Goal: Task Accomplishment & Management: Manage account settings

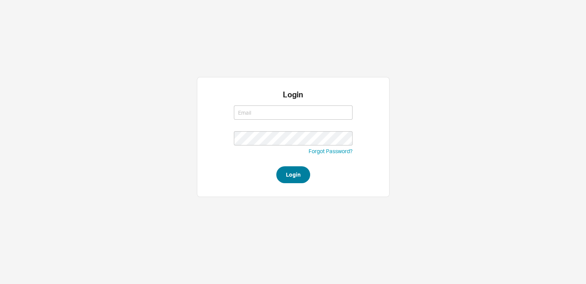
type input "saram@qualitybath.com"
click at [296, 178] on button "Login" at bounding box center [293, 174] width 34 height 17
type input "[EMAIL_ADDRESS][DOMAIN_NAME]"
type input "saram@qualitybath.com"
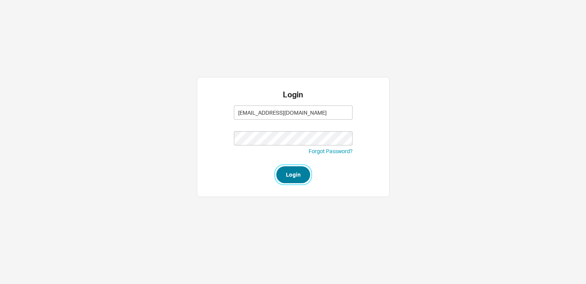
click at [285, 176] on button "Login" at bounding box center [293, 174] width 34 height 17
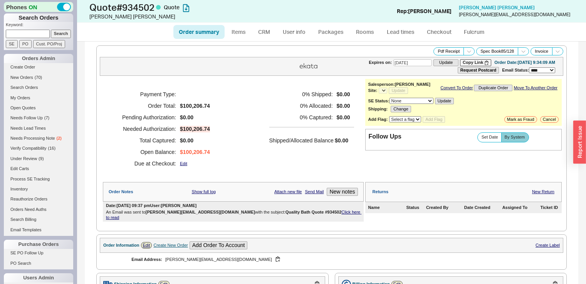
select select "*"
select select "3"
select select "*"
click at [42, 77] on link "New Orders ( 27 )" at bounding box center [38, 78] width 69 height 8
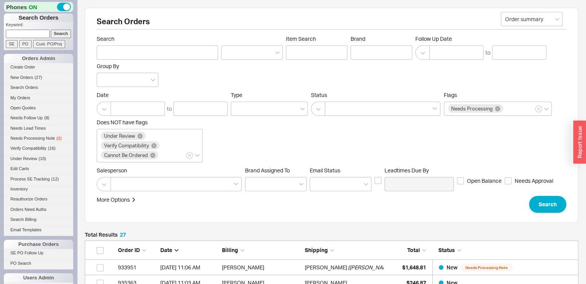
scroll to position [429, 487]
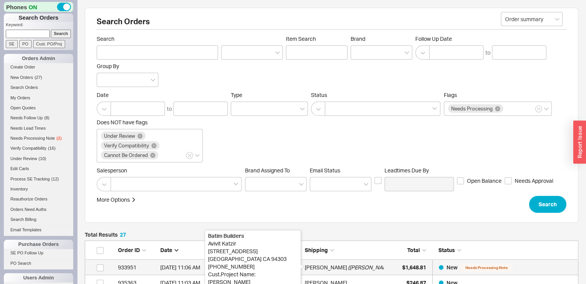
click at [327, 266] on div "Avivit Katzir" at bounding box center [326, 267] width 42 height 15
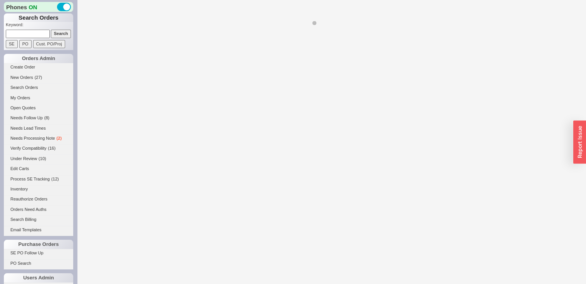
select select "*"
select select "LOW"
select select "3"
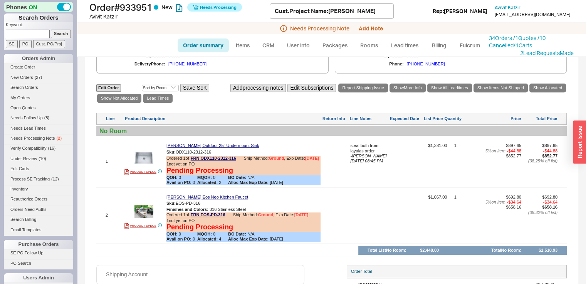
scroll to position [369, 0]
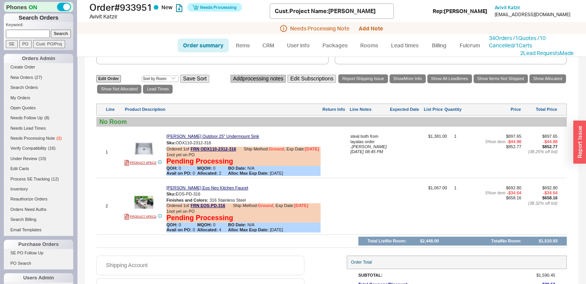
drag, startPoint x: 252, startPoint y: 76, endPoint x: 252, endPoint y: 82, distance: 5.4
click at [252, 80] on div "Edit Order Select an option Sort by Brand Sort by Room Save Sort Add processing…" at bounding box center [331, 84] width 470 height 21
click at [252, 83] on button "Add processing notes" at bounding box center [258, 79] width 56 height 8
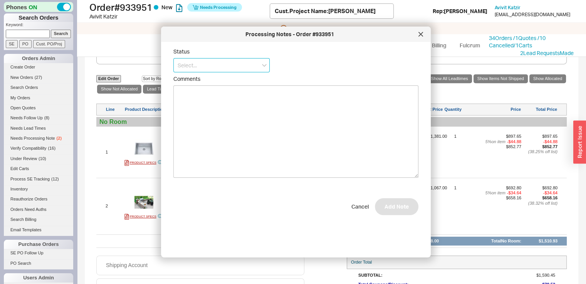
click at [203, 70] on input at bounding box center [221, 65] width 96 height 14
click at [206, 108] on div "Ships as Available" at bounding box center [222, 109] width 96 height 14
type input "Ships as Available"
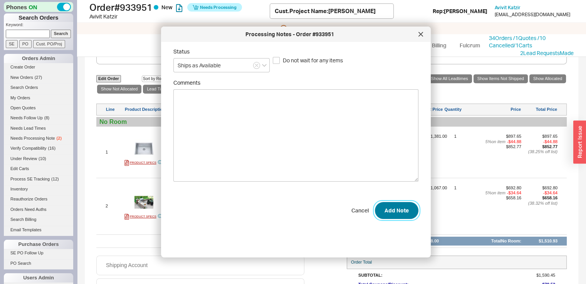
click at [393, 205] on button "Add Note" at bounding box center [397, 210] width 44 height 17
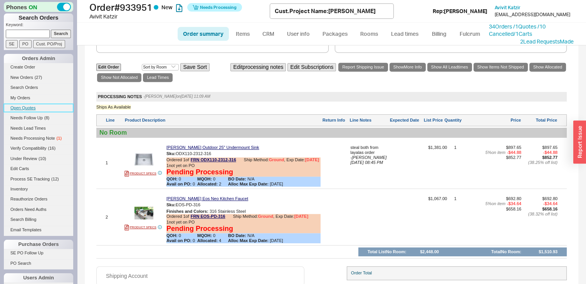
click at [34, 106] on link "Open Quotes" at bounding box center [38, 108] width 69 height 8
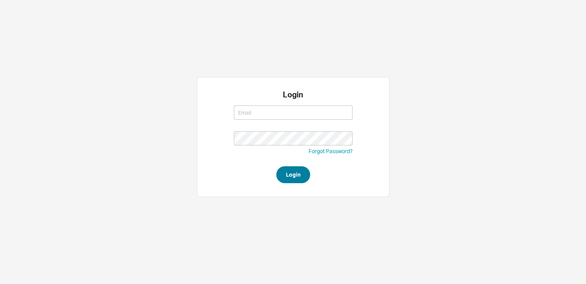
type input "[EMAIL_ADDRESS][DOMAIN_NAME]"
click at [287, 178] on button "Login" at bounding box center [293, 174] width 34 height 17
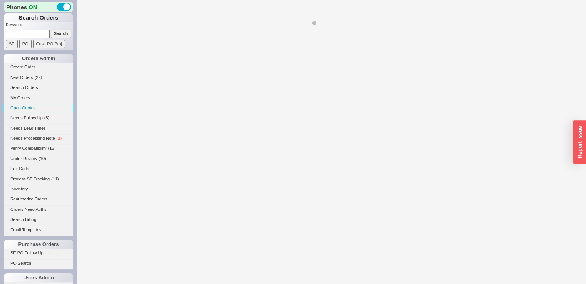
click at [32, 108] on link "Open Quotes" at bounding box center [38, 108] width 69 height 8
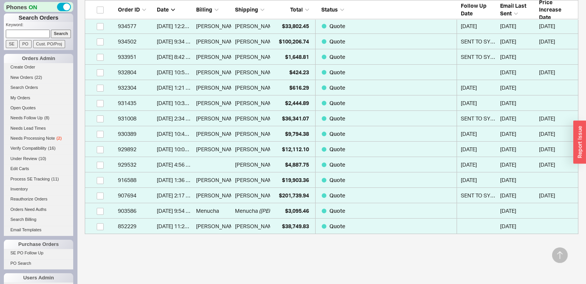
scroll to position [223, 0]
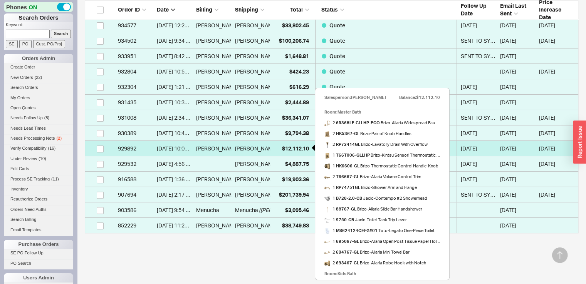
click at [288, 147] on span "$12,112.10" at bounding box center [295, 148] width 27 height 7
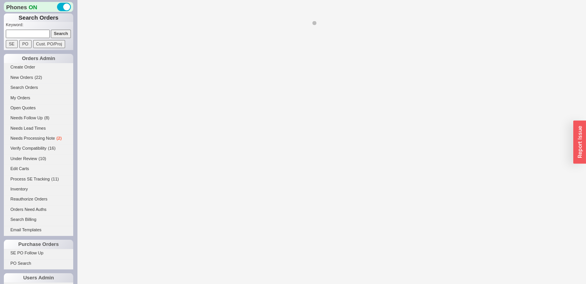
click at [288, 147] on div at bounding box center [331, 142] width 509 height 284
select select "*"
select select "LOW"
select select "3"
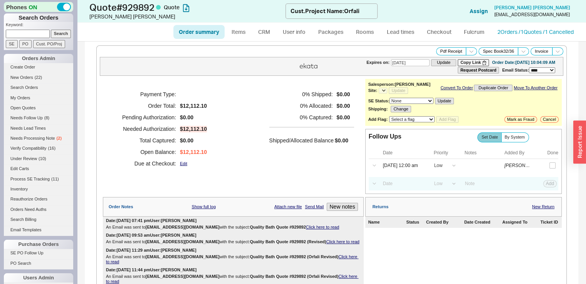
select select "*"
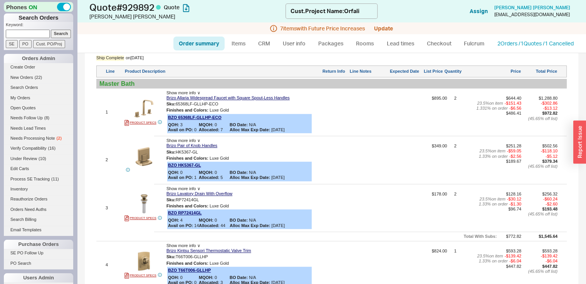
scroll to position [421, 0]
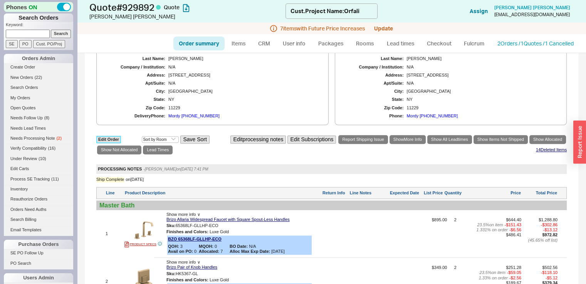
click at [108, 136] on link "Edit Order" at bounding box center [108, 139] width 25 height 7
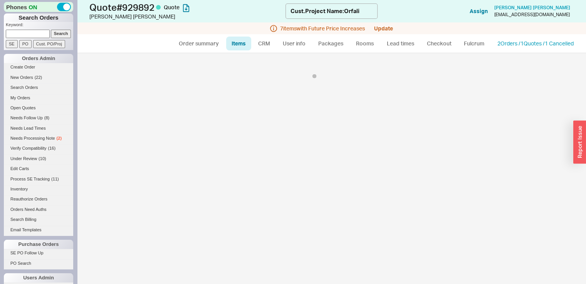
select select "3"
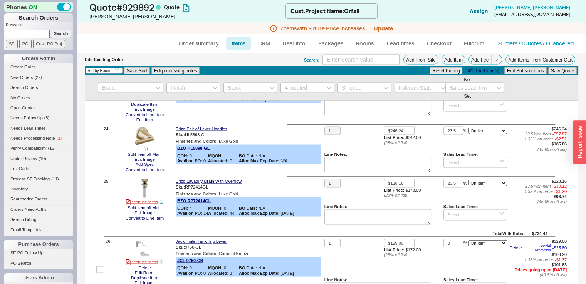
scroll to position [1507, 0]
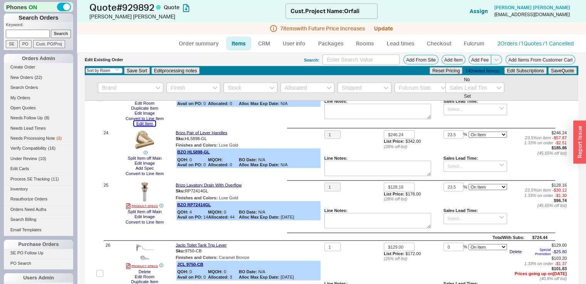
click at [140, 126] on button "Edit Item" at bounding box center [144, 123] width 21 height 5
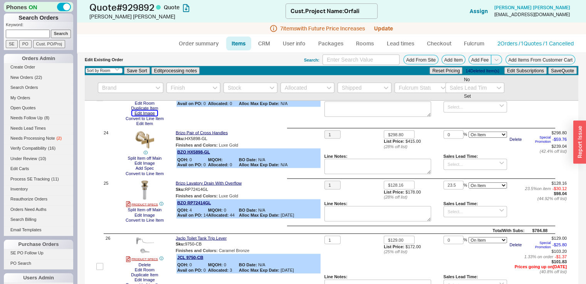
click at [151, 116] on button "Edit Image" at bounding box center [144, 113] width 25 height 5
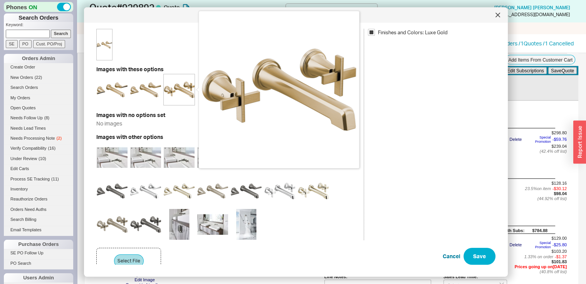
click at [185, 86] on img at bounding box center [179, 89] width 31 height 31
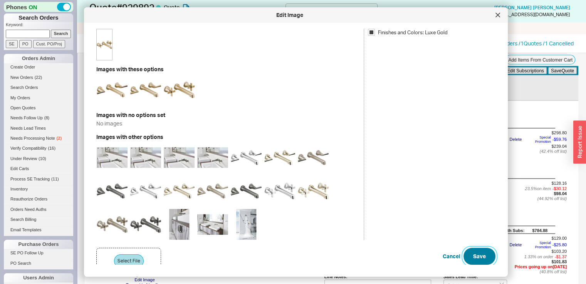
click at [475, 258] on button "Save" at bounding box center [479, 256] width 32 height 17
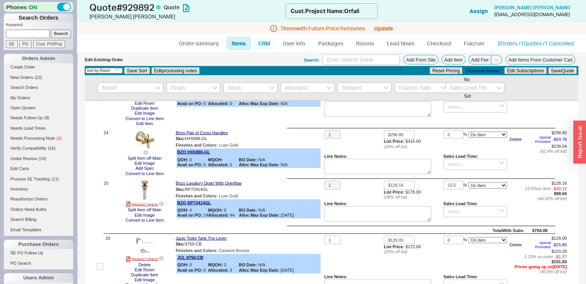
click at [271, 46] on link "CRM" at bounding box center [264, 44] width 23 height 14
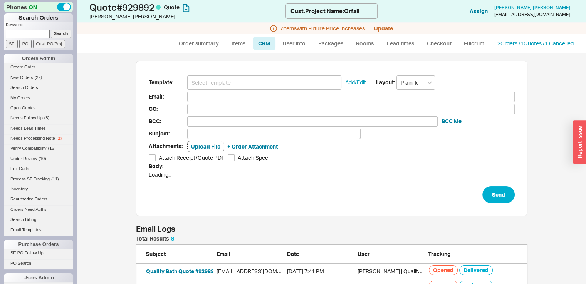
scroll to position [145, 385]
click at [233, 81] on input at bounding box center [264, 82] width 154 height 14
click at [231, 88] on input at bounding box center [264, 82] width 154 height 14
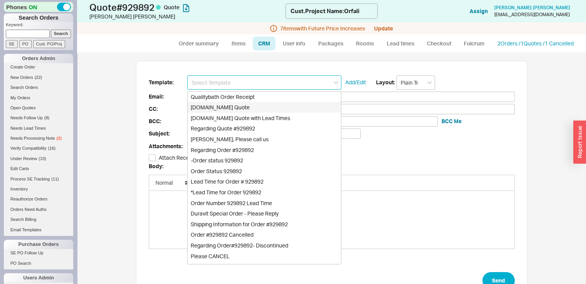
click at [231, 106] on div "Qualitybath.com Quote" at bounding box center [264, 107] width 153 height 11
type input "Receipt"
type input "dsignny@gmail.com"
type input "corfali@merkuryinnovations.com"
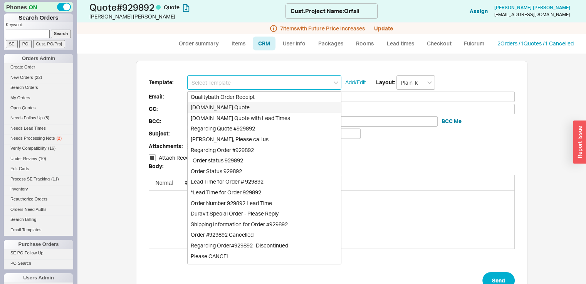
type input "corfali@merkuryinnovations.com"
type input "Quality Bath Quote #929892"
checkbox input "true"
type input "Qualitybath.com Quote"
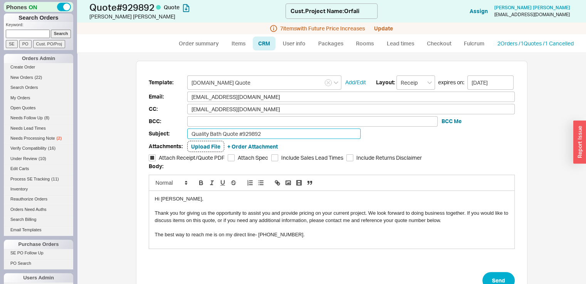
click at [279, 134] on input "Quality Bath Quote #929892" at bounding box center [273, 134] width 173 height 10
type input "Quality Bath Quote #929892 (Revised)"
click at [483, 274] on button "Send" at bounding box center [498, 280] width 32 height 17
select select "*"
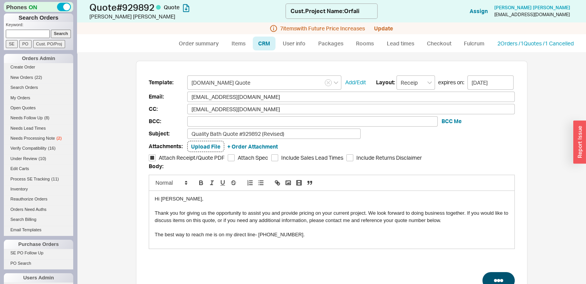
select select "LOW"
select select "3"
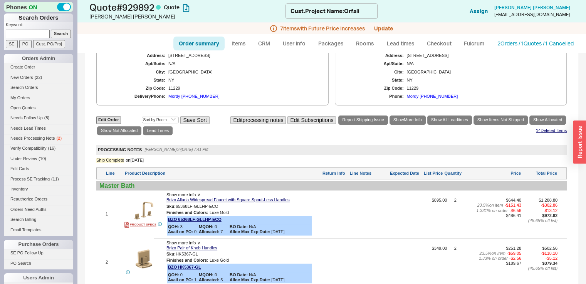
scroll to position [484, 0]
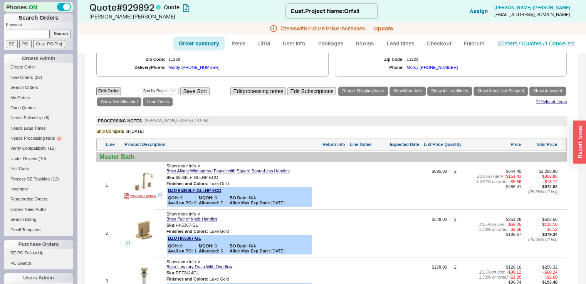
click at [26, 35] on input at bounding box center [28, 34] width 44 height 8
type input "935168"
click at [51, 30] on input "Search" at bounding box center [61, 34] width 20 height 8
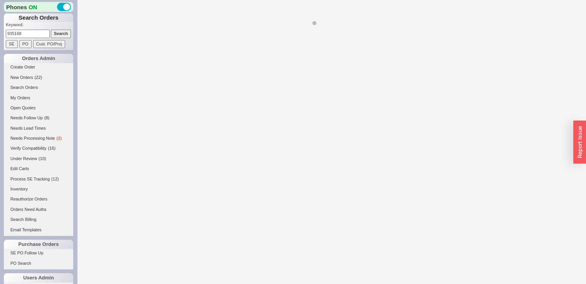
select select "*"
select select "LOW"
select select "3"
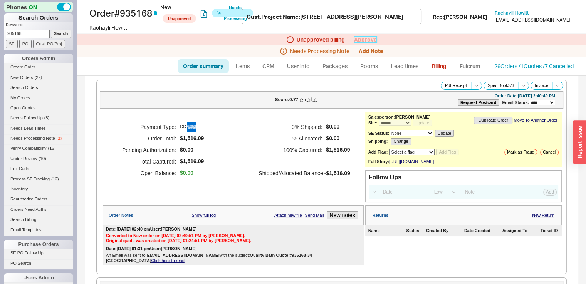
click at [369, 40] on link "Approve" at bounding box center [365, 39] width 23 height 7
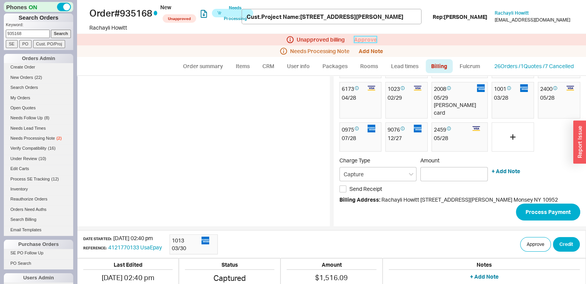
scroll to position [177, 0]
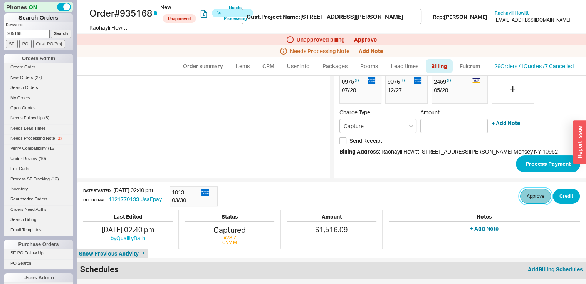
click at [526, 191] on button "Approve" at bounding box center [535, 196] width 31 height 15
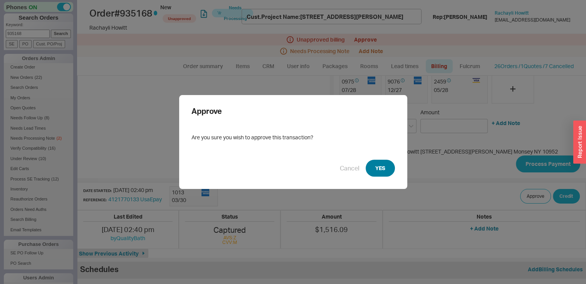
click at [383, 171] on button "YES" at bounding box center [379, 168] width 29 height 17
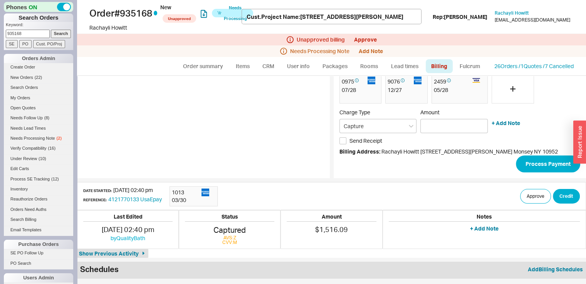
scroll to position [162, 0]
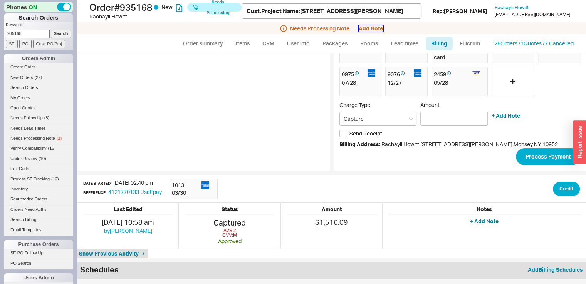
click at [367, 31] on button "Add Note" at bounding box center [371, 28] width 24 height 6
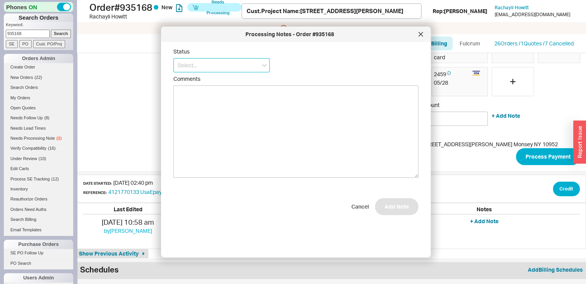
click at [245, 68] on input at bounding box center [221, 65] width 96 height 14
click at [234, 104] on div "Ships as Available" at bounding box center [222, 109] width 96 height 14
type input "Ships as Available"
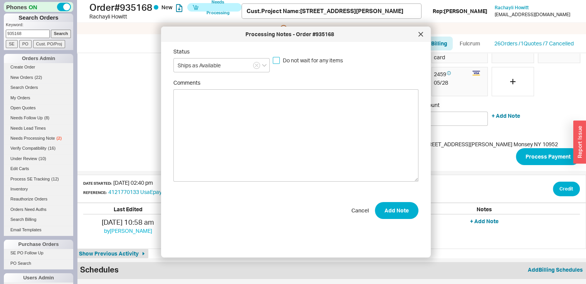
click at [277, 60] on input "Do not wait for any items" at bounding box center [276, 60] width 7 height 7
checkbox input "true"
click at [389, 212] on button "Add Note" at bounding box center [397, 210] width 44 height 17
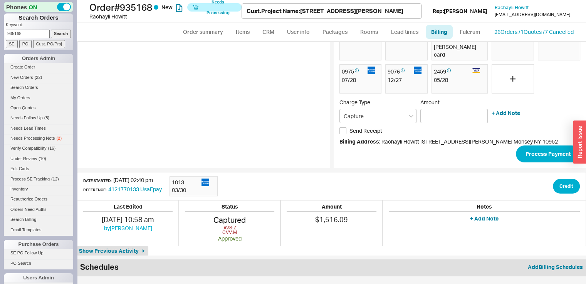
scroll to position [150, 0]
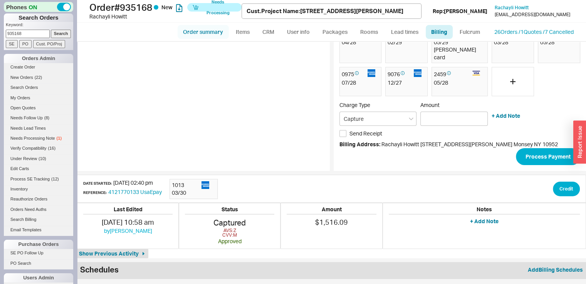
click at [205, 35] on link "Order summary" at bounding box center [203, 32] width 51 height 14
select select "*"
select select "LOW"
select select "3"
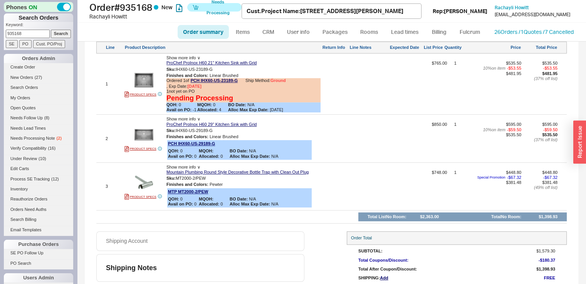
scroll to position [442, 0]
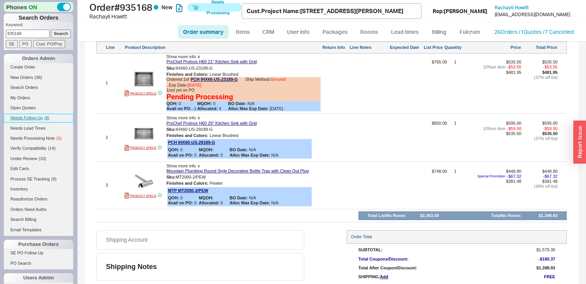
click at [25, 117] on span "Needs Follow Up" at bounding box center [26, 118] width 32 height 5
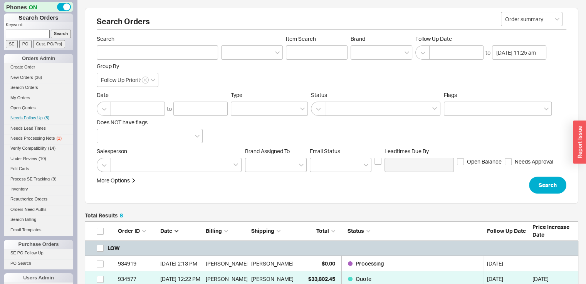
scroll to position [152, 487]
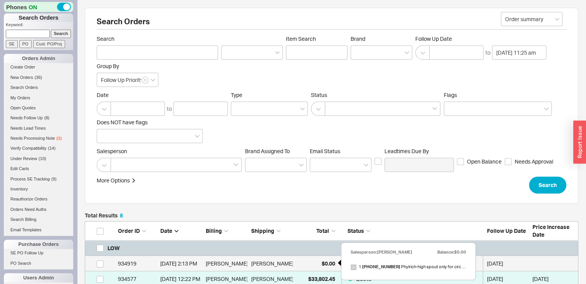
click at [308, 265] on div "$0.00" at bounding box center [316, 263] width 39 height 15
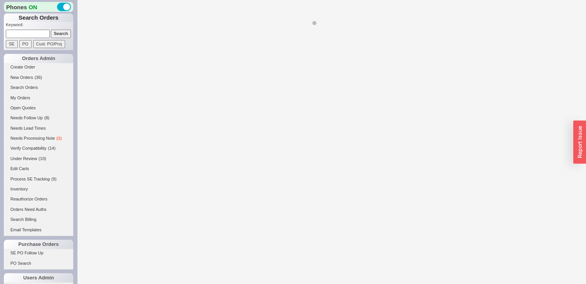
select select "*"
select select "LOW"
select select "3"
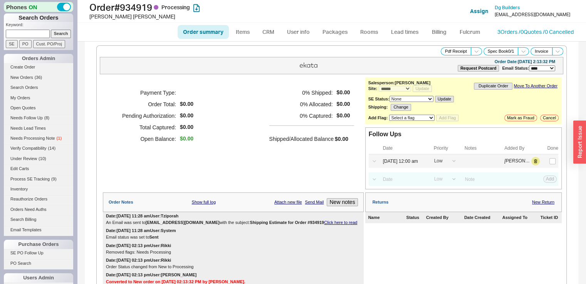
click at [547, 165] on div "Select a Date Now One hour One day Two Days One Month 08/21/25 12:00 am High Me…" at bounding box center [463, 160] width 189 height 13
click at [549, 161] on input "checkbox" at bounding box center [552, 161] width 6 height 6
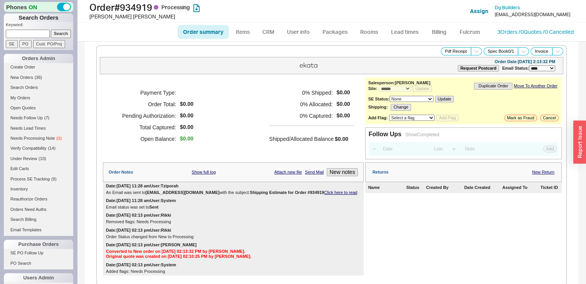
click at [315, 197] on div "Date: 08/20/2025 11:28 am User: System Email status was set to Sent" at bounding box center [233, 204] width 261 height 15
click at [324, 193] on link "Click here to read" at bounding box center [340, 192] width 33 height 5
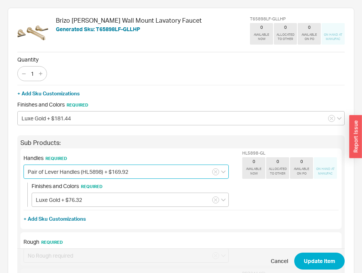
click at [69, 172] on input "Pair of Lever Handles (HL5898) + $169.92" at bounding box center [125, 172] width 205 height 14
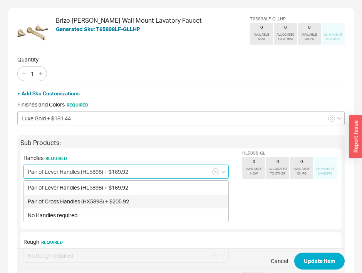
click at [75, 197] on div "Pair of Cross Handles (HX5898) + $205.92" at bounding box center [126, 202] width 204 height 14
type input "Pair of Cross Handles (HX5898) + $205.92"
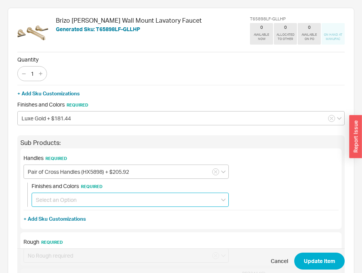
click at [66, 204] on input at bounding box center [130, 200] width 197 height 14
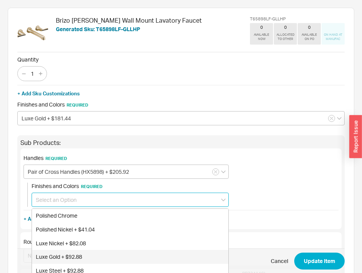
click at [70, 257] on div "Luxe Gold + $92.88" at bounding box center [130, 257] width 196 height 14
type input "Luxe Gold + $92.88"
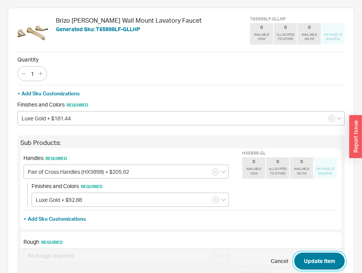
click at [323, 259] on button "Update Item" at bounding box center [319, 261] width 50 height 17
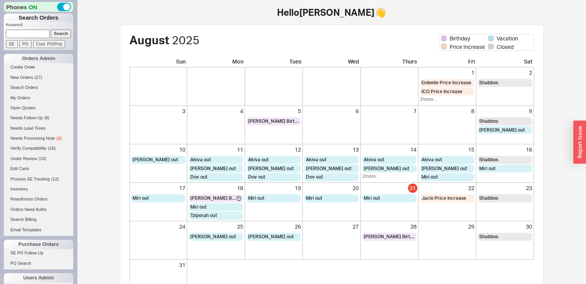
click at [32, 31] on input at bounding box center [28, 34] width 44 height 8
type input "933951"
click at [51, 30] on input "Search" at bounding box center [61, 34] width 20 height 8
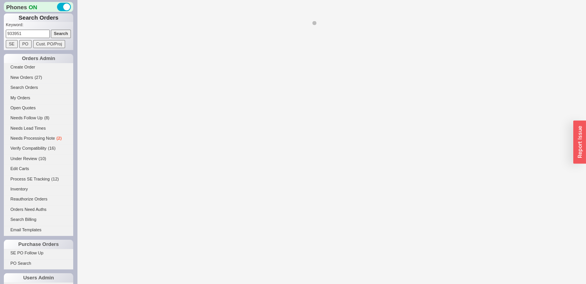
select select "*"
select select "LOW"
select select "3"
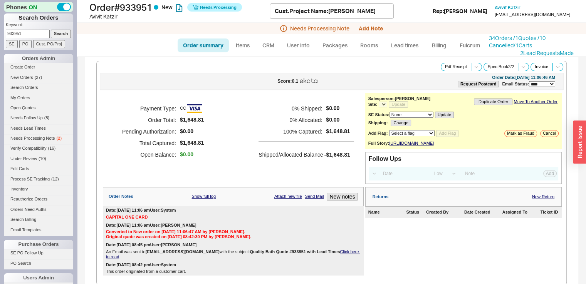
select select "*"
